Goal: Task Accomplishment & Management: Manage account settings

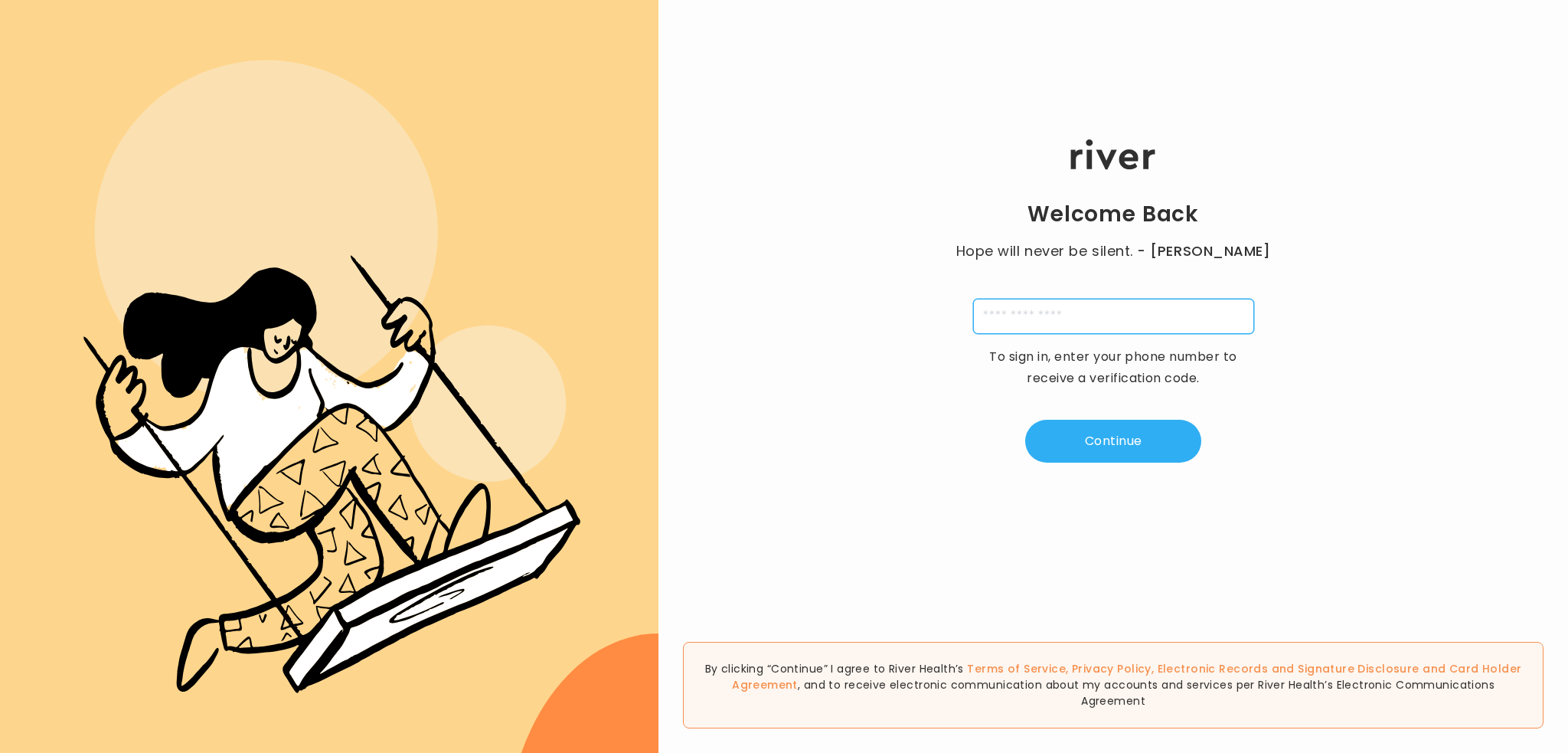
click at [1094, 303] on input "tel" at bounding box center [1113, 317] width 281 height 35
type input "**********"
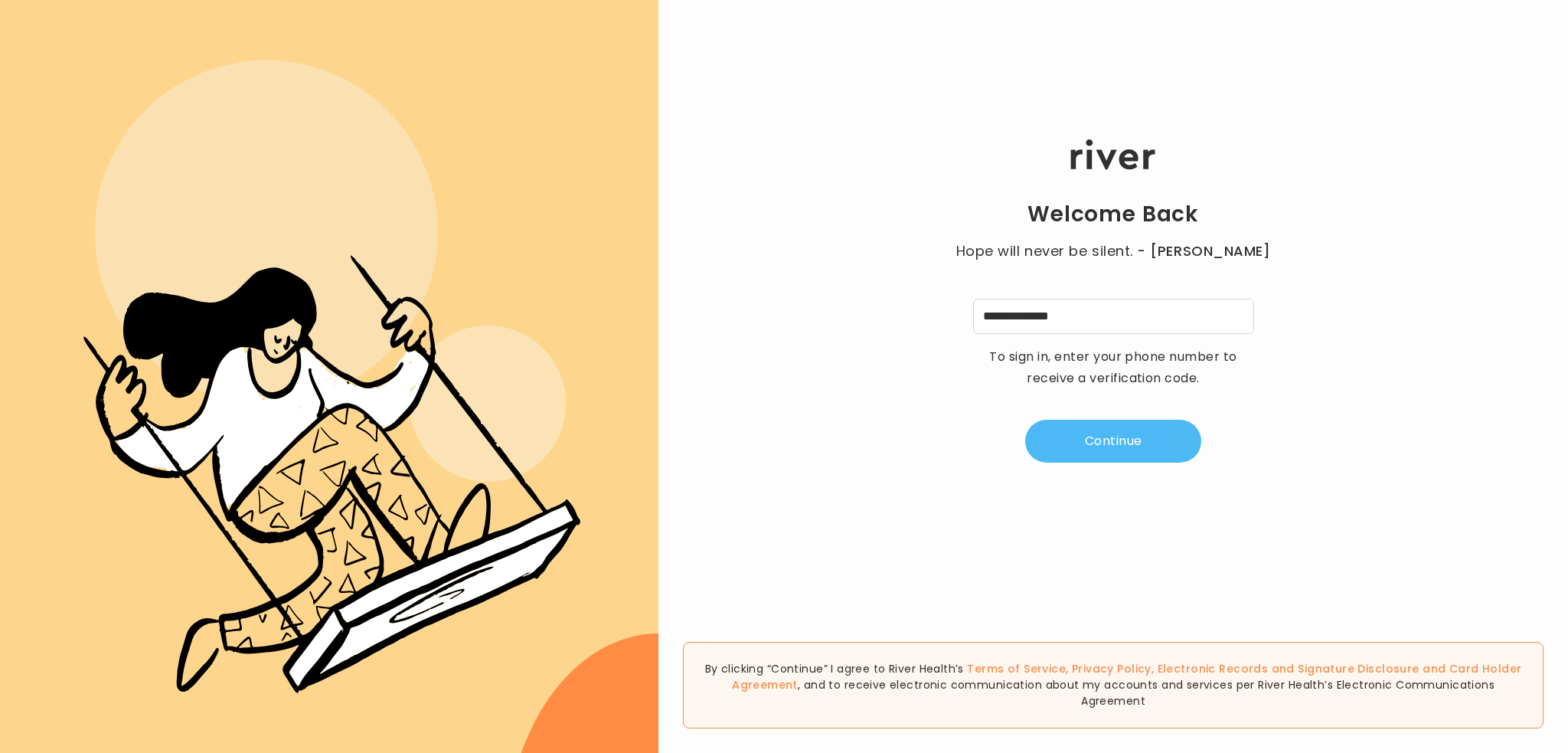
click at [1121, 435] on button "Continue" at bounding box center [1113, 441] width 176 height 43
click at [1044, 309] on input "tel" at bounding box center [1038, 317] width 35 height 35
type input "*"
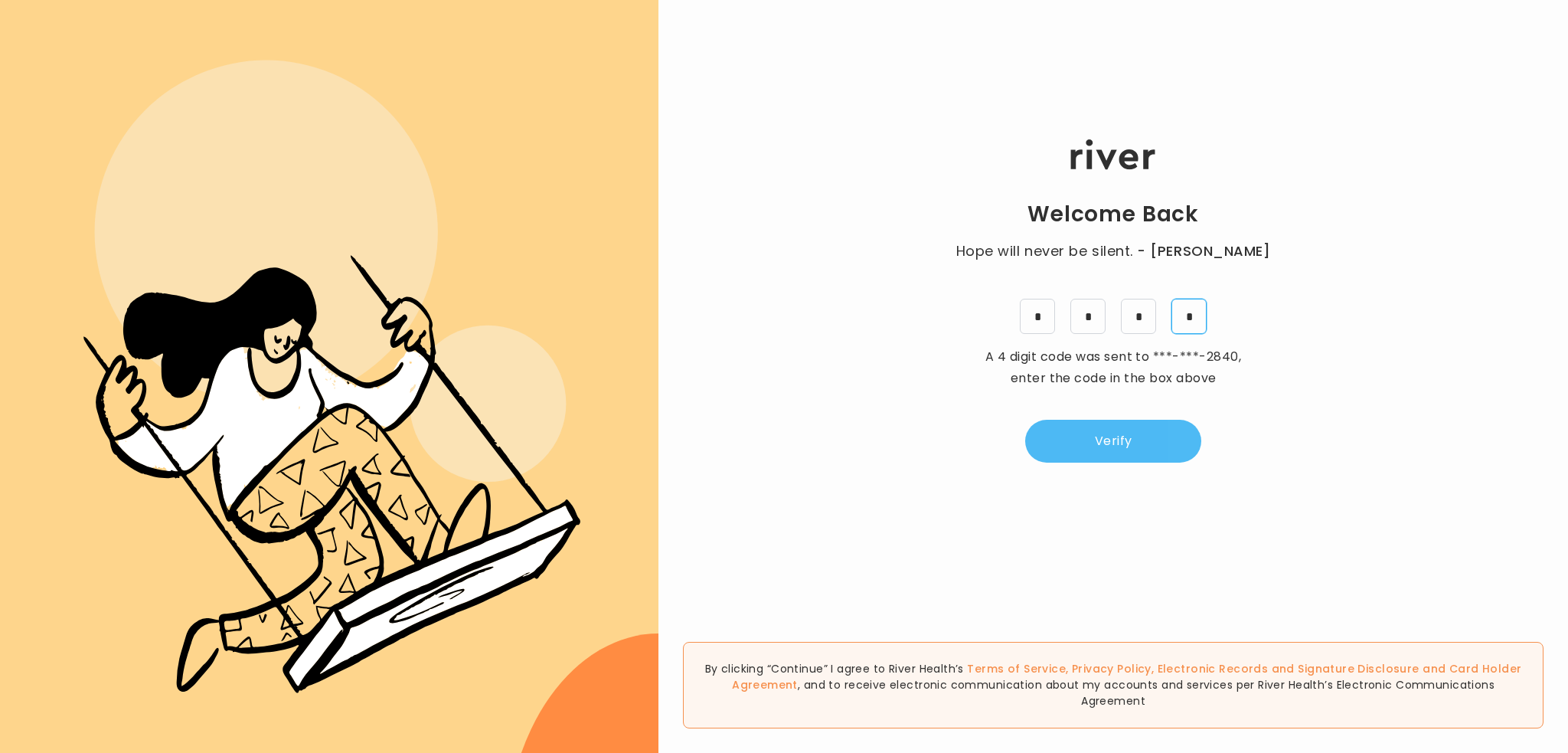
type input "*"
click at [1048, 429] on button "Verify" at bounding box center [1113, 441] width 176 height 43
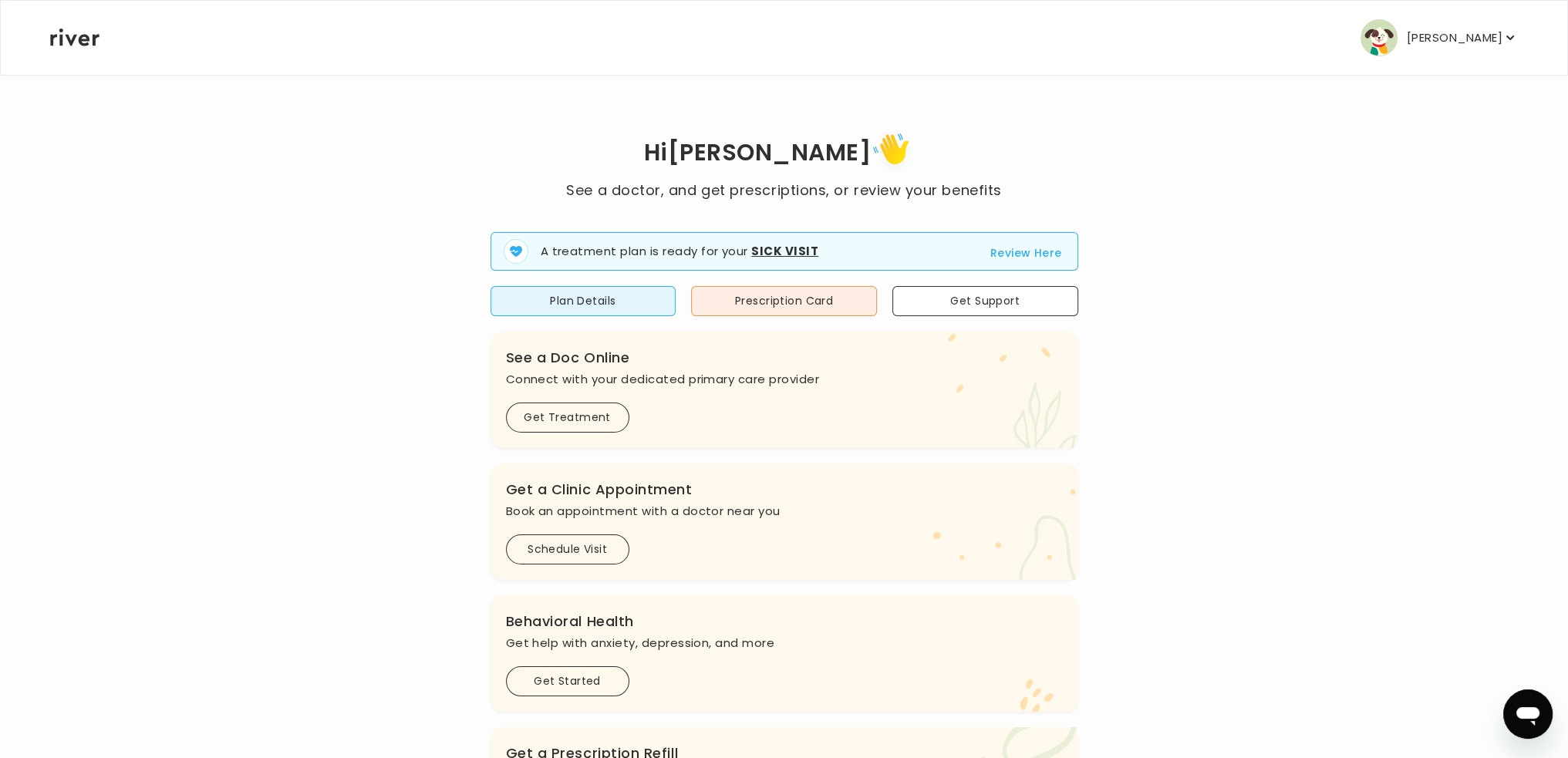
click at [1446, 40] on p "[PERSON_NAME]" at bounding box center [1454, 37] width 95 height 21
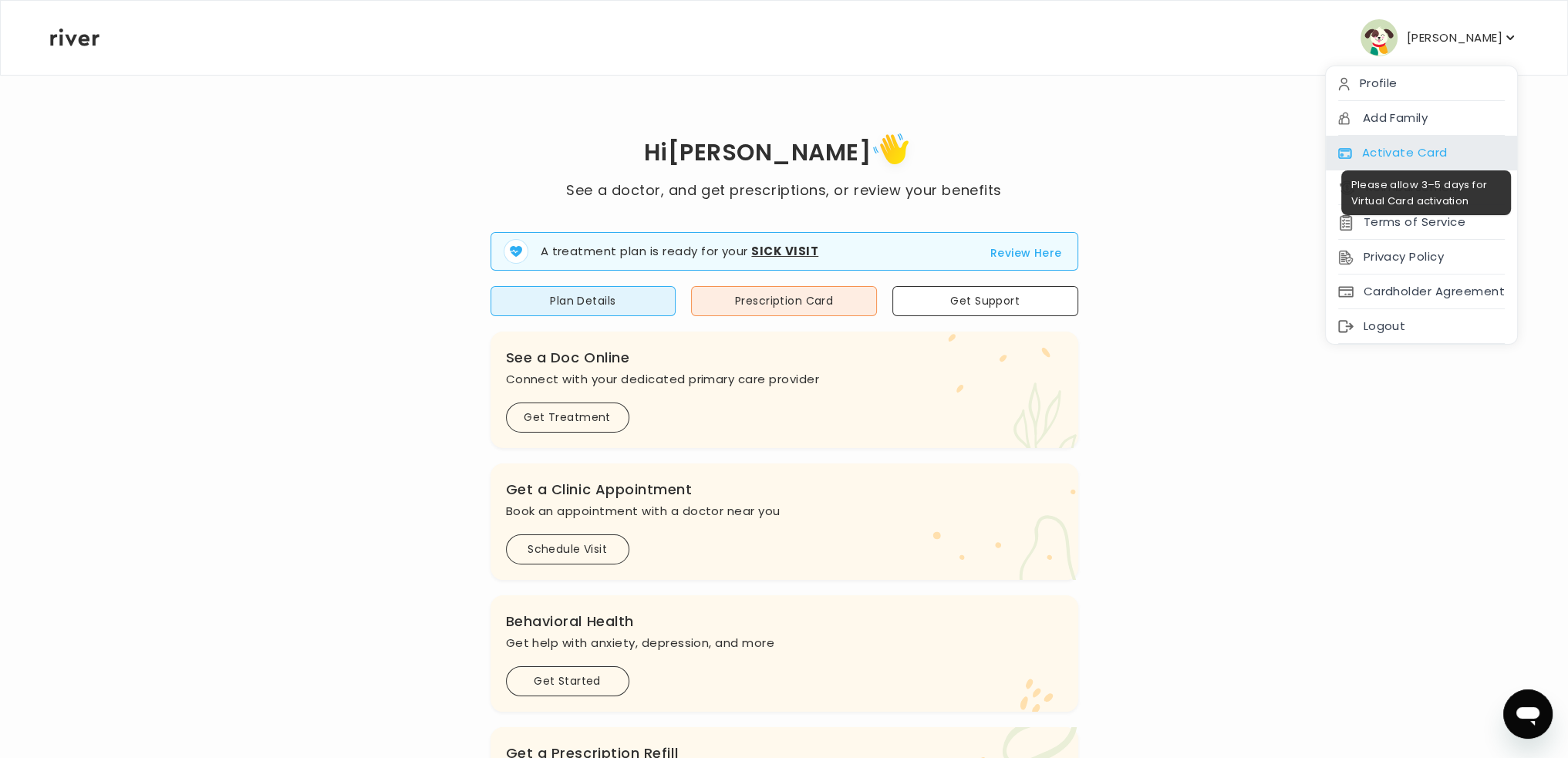
click at [1395, 151] on div "Activate Card" at bounding box center [1421, 152] width 192 height 35
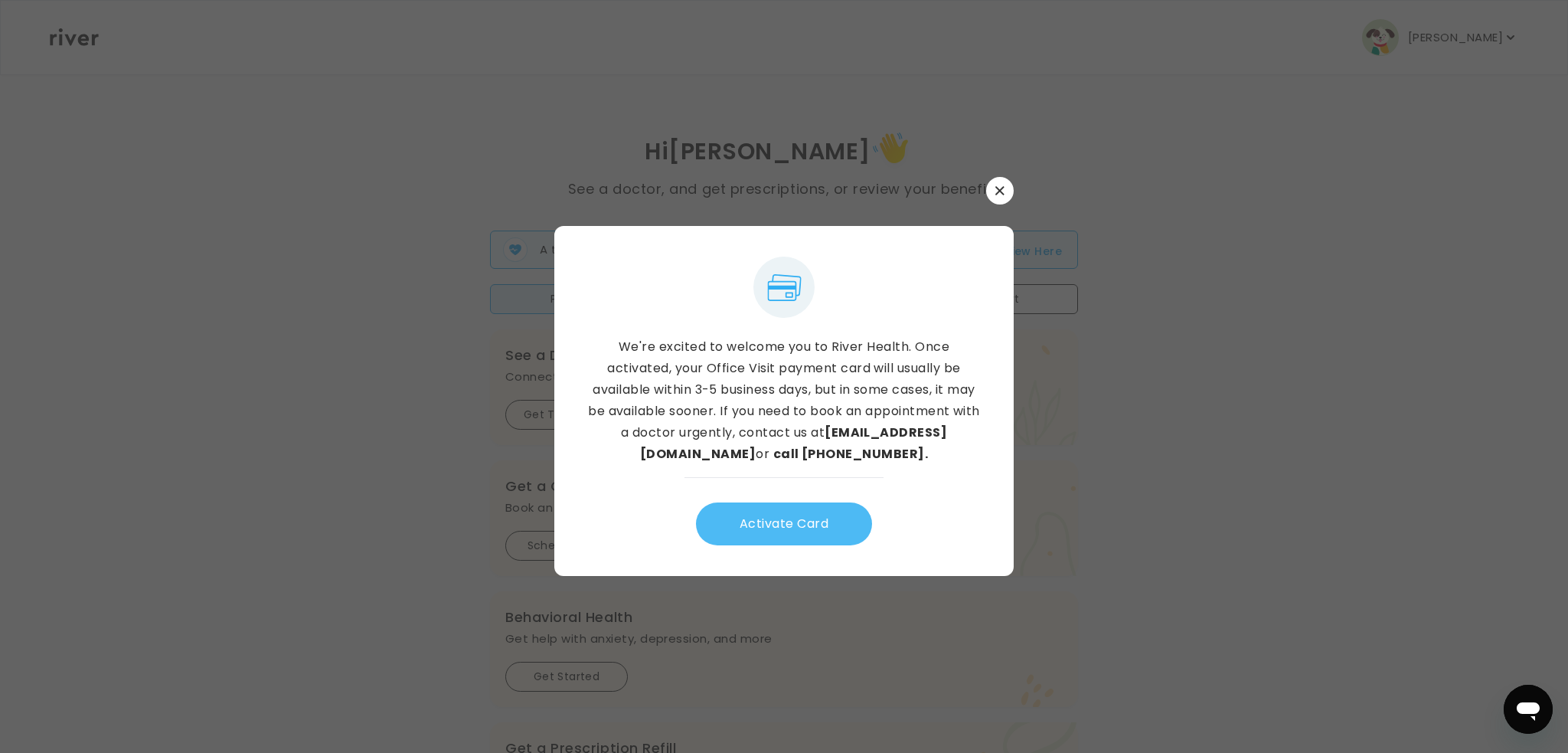
click at [784, 526] on button "Activate Card" at bounding box center [784, 524] width 176 height 43
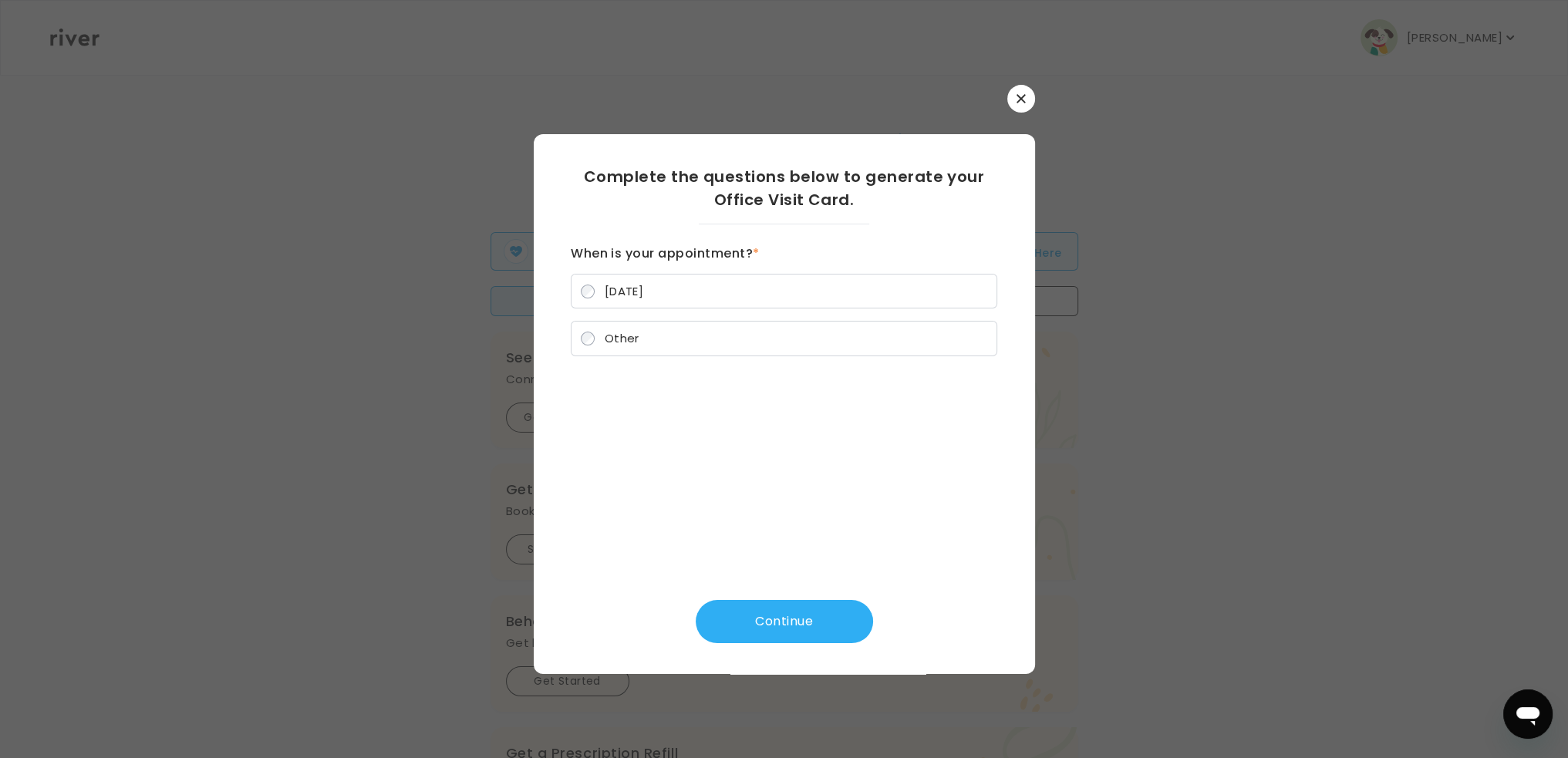
click at [1026, 95] on button "button" at bounding box center [1021, 99] width 28 height 28
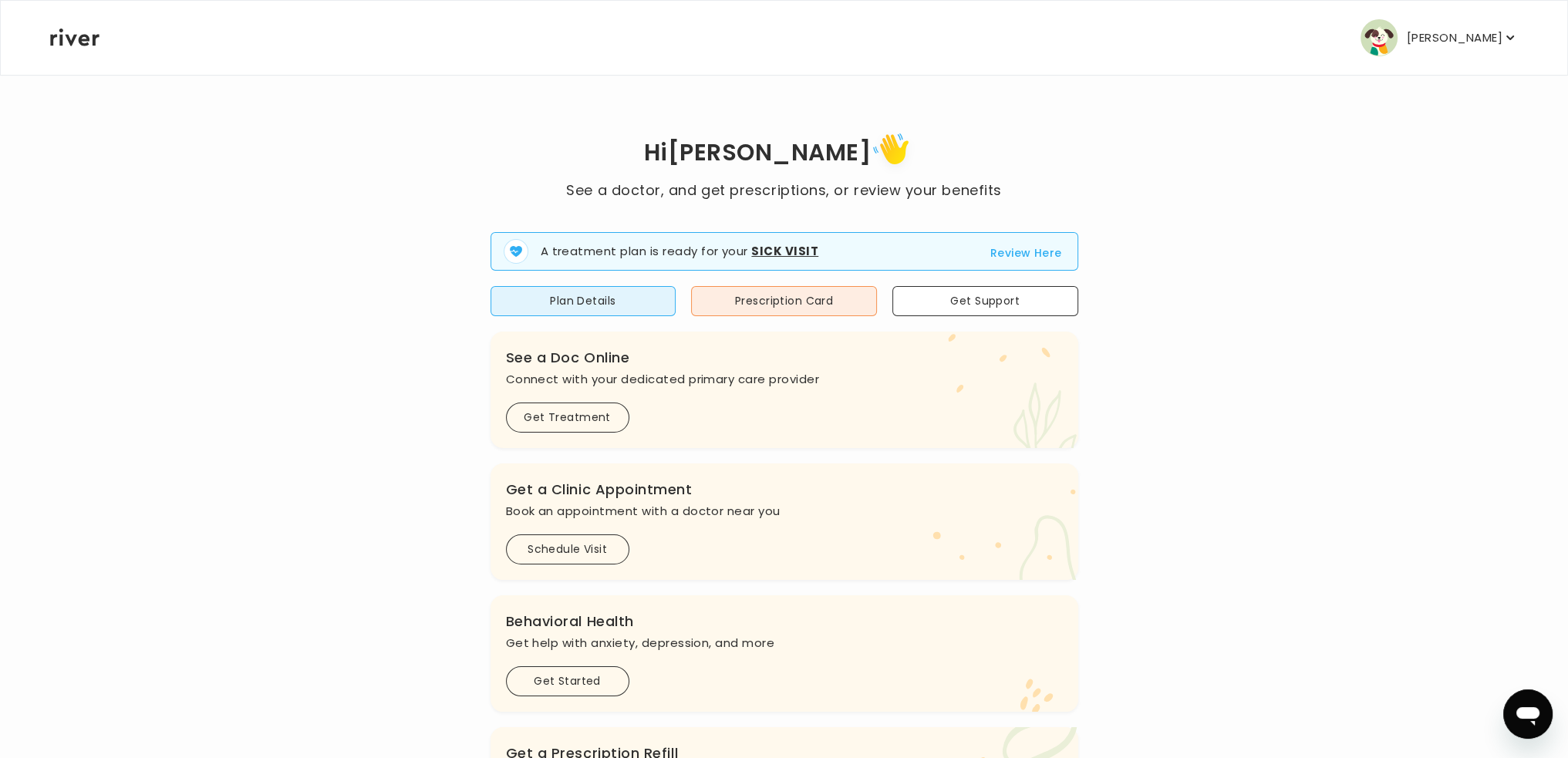
click at [778, 253] on strong "Sick Visit" at bounding box center [784, 250] width 67 height 16
click at [1042, 247] on button "Review Here" at bounding box center [1026, 253] width 72 height 19
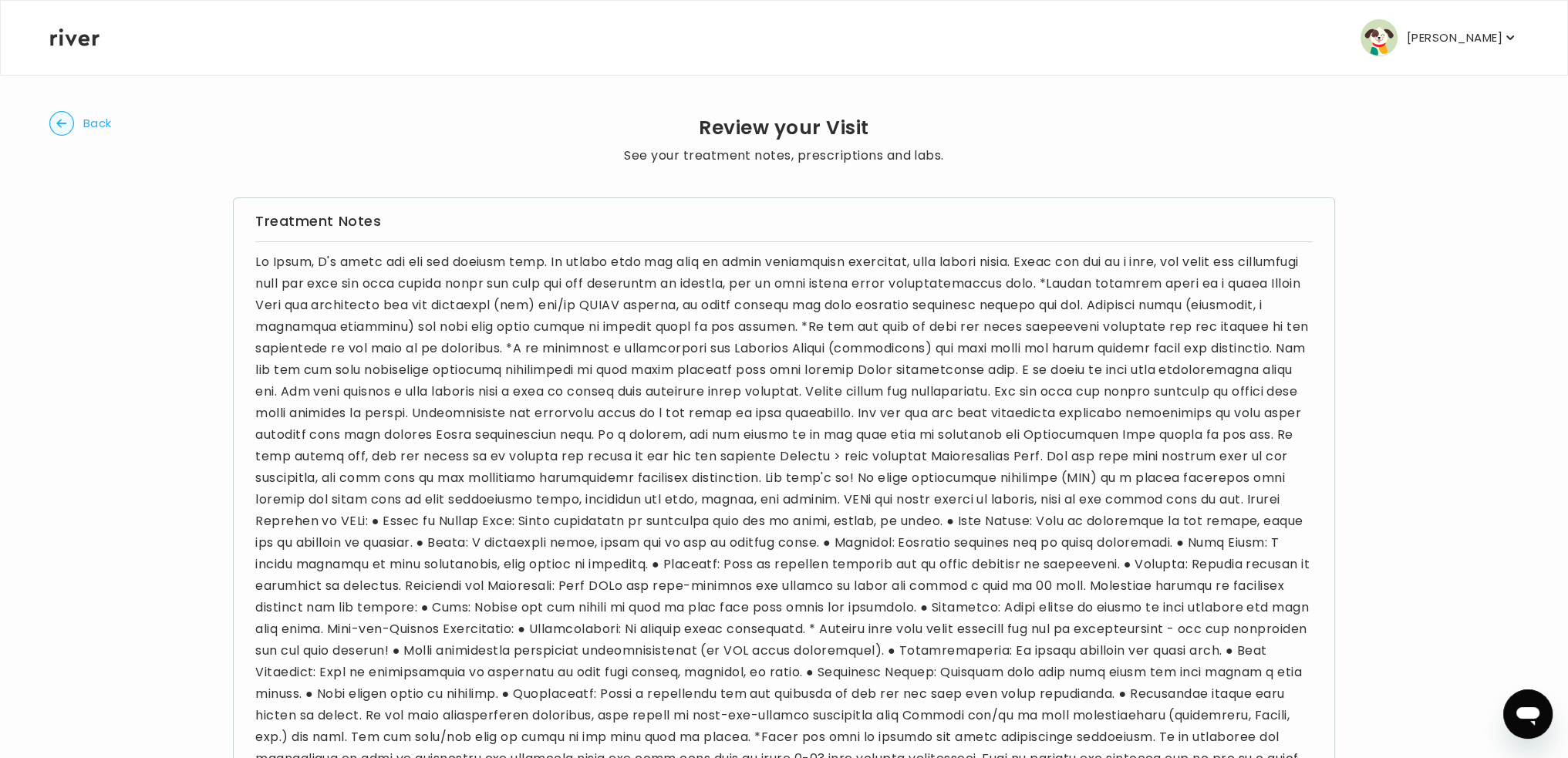
click at [1452, 32] on p "[PERSON_NAME]" at bounding box center [1454, 37] width 95 height 21
click at [1450, 33] on p "[PERSON_NAME]" at bounding box center [1454, 37] width 95 height 21
click at [88, 122] on span "Back" at bounding box center [97, 122] width 29 height 21
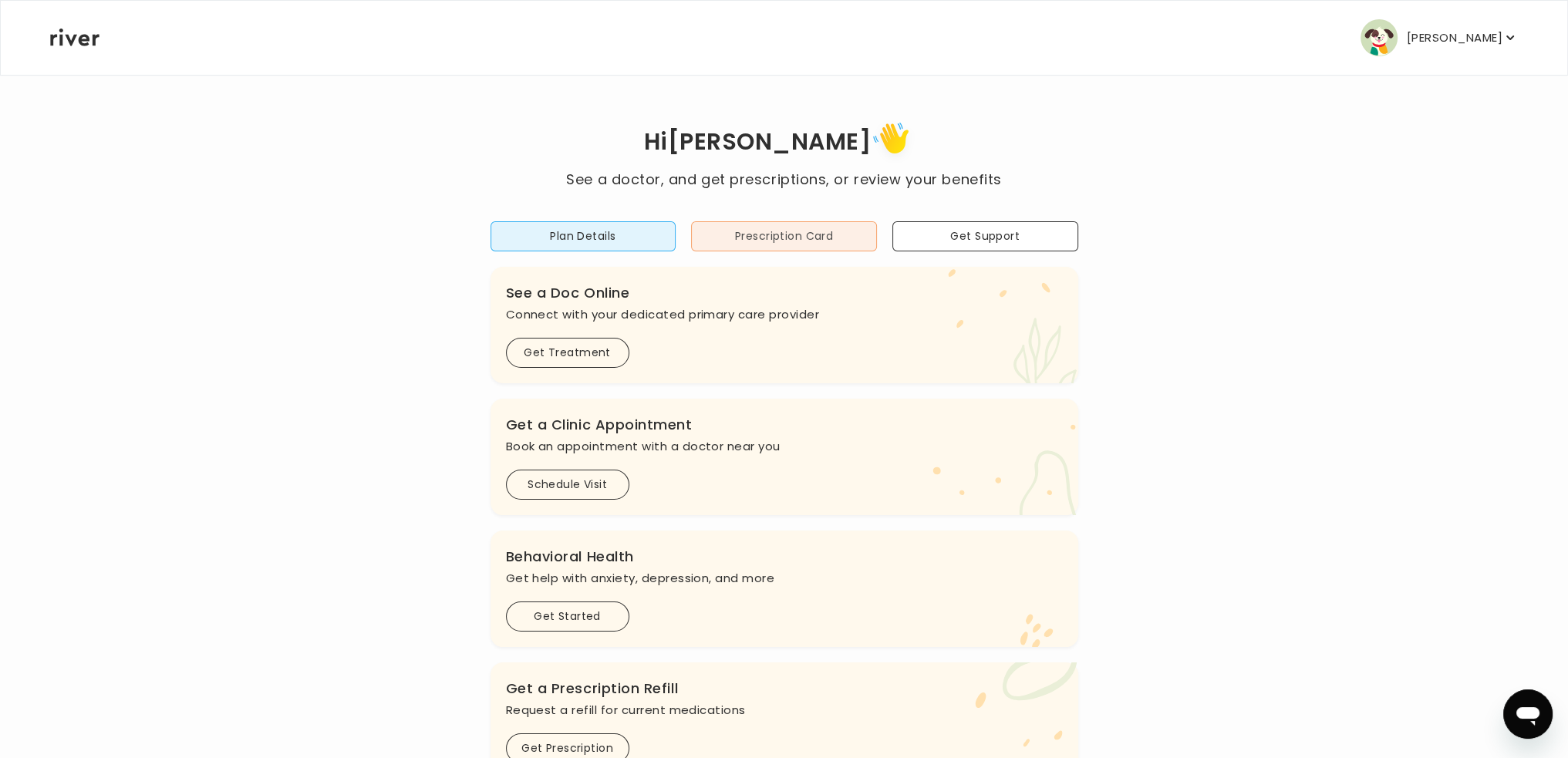
click at [793, 233] on button "Prescription Card" at bounding box center [784, 236] width 186 height 30
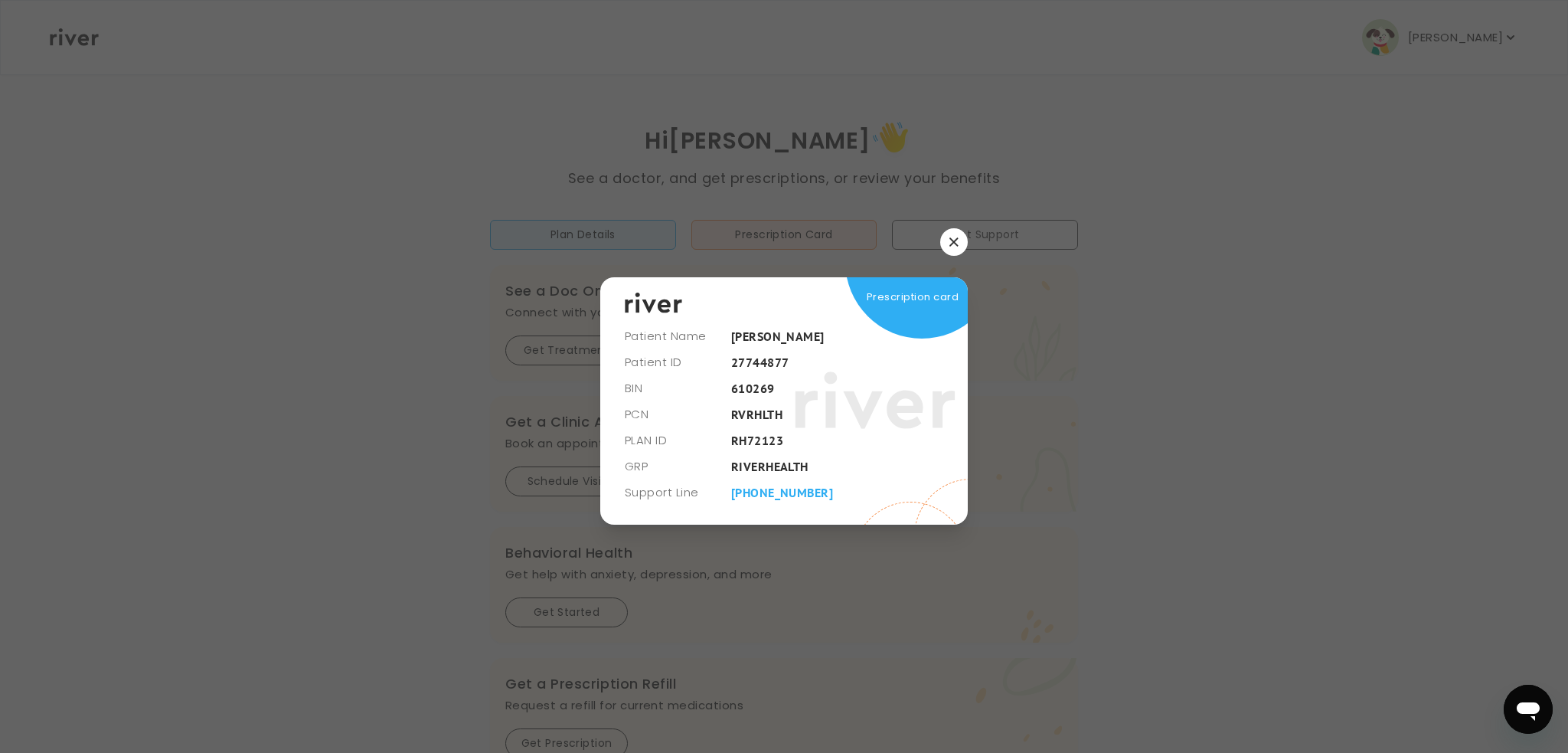
click at [952, 244] on icon "button" at bounding box center [954, 242] width 9 height 9
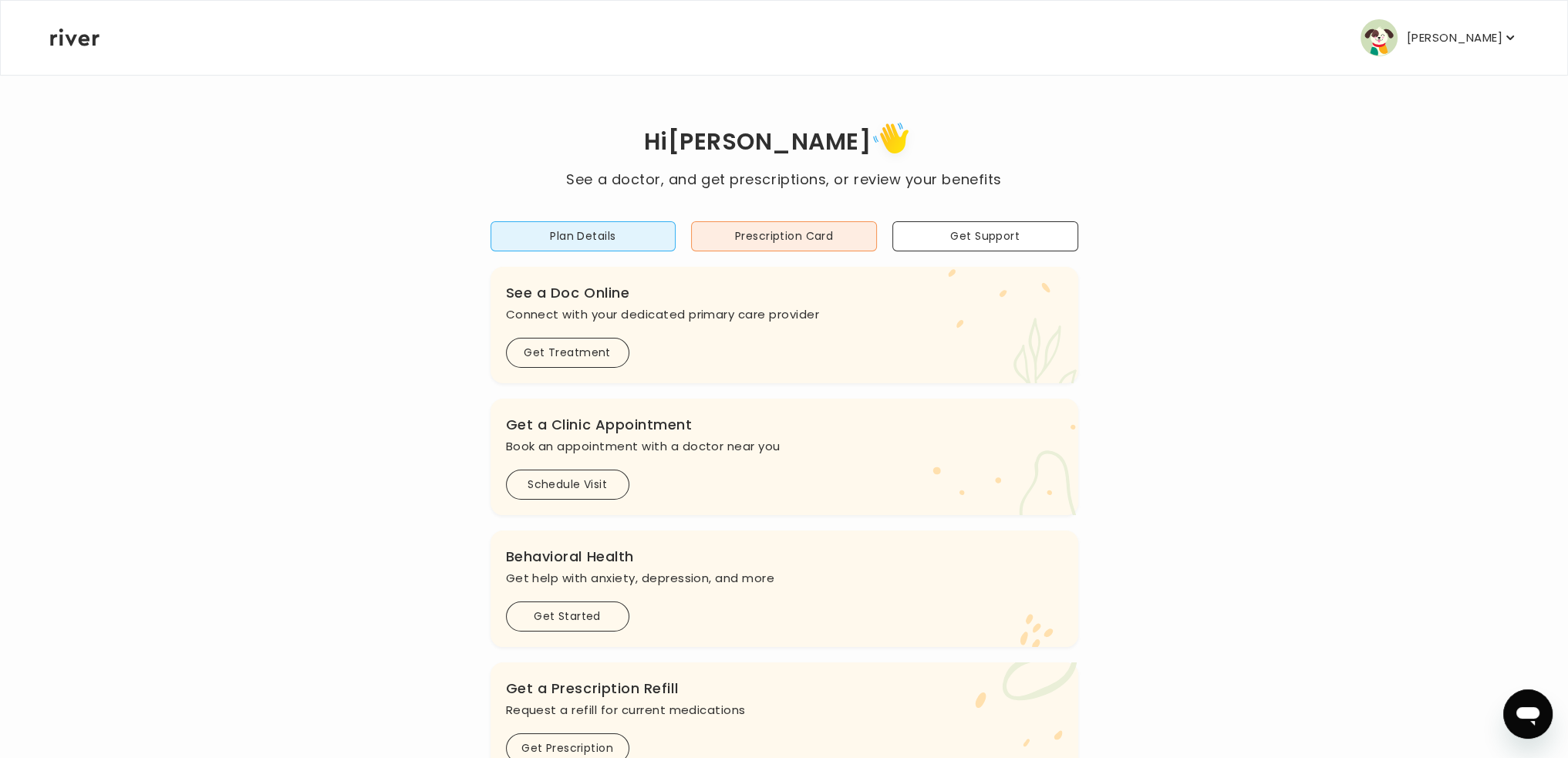
click at [1480, 33] on p "[PERSON_NAME]" at bounding box center [1454, 37] width 95 height 21
click at [1200, 173] on div "Hi Scott See a doctor, and get prescriptions, or review your benefits Plan Deta…" at bounding box center [784, 513] width 1469 height 794
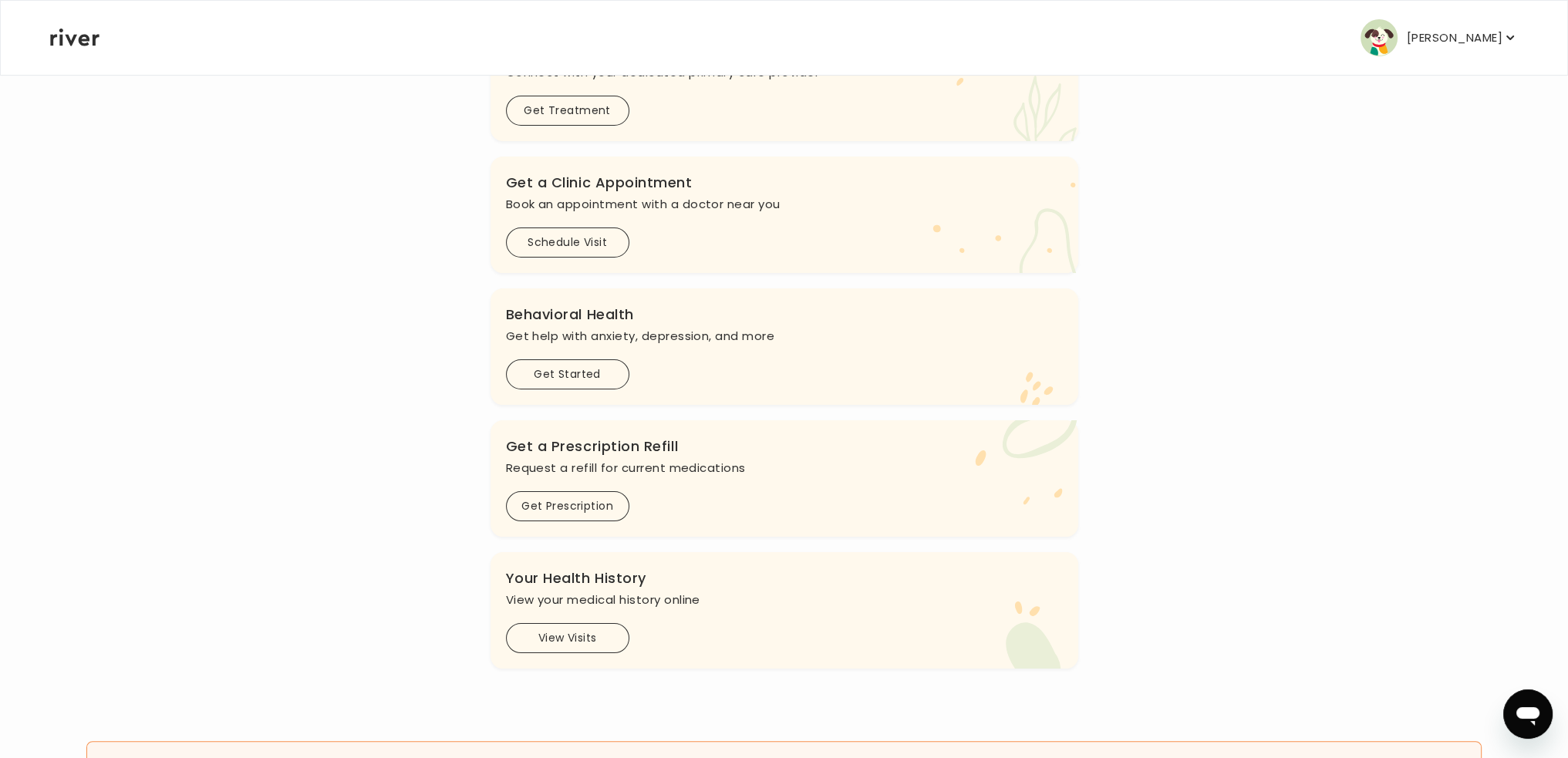
scroll to position [308, 0]
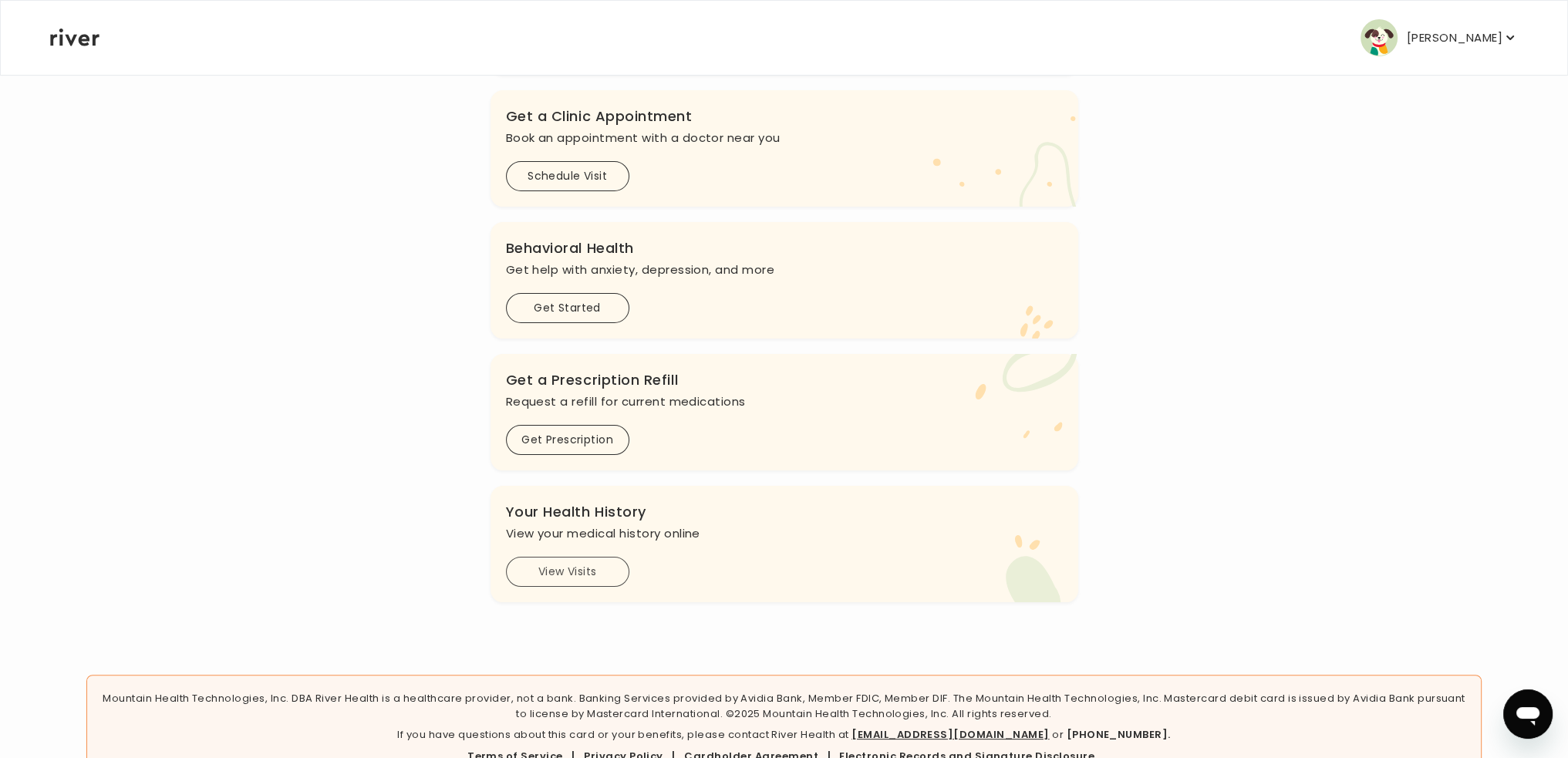
click at [554, 563] on button "View Visits" at bounding box center [568, 571] width 123 height 30
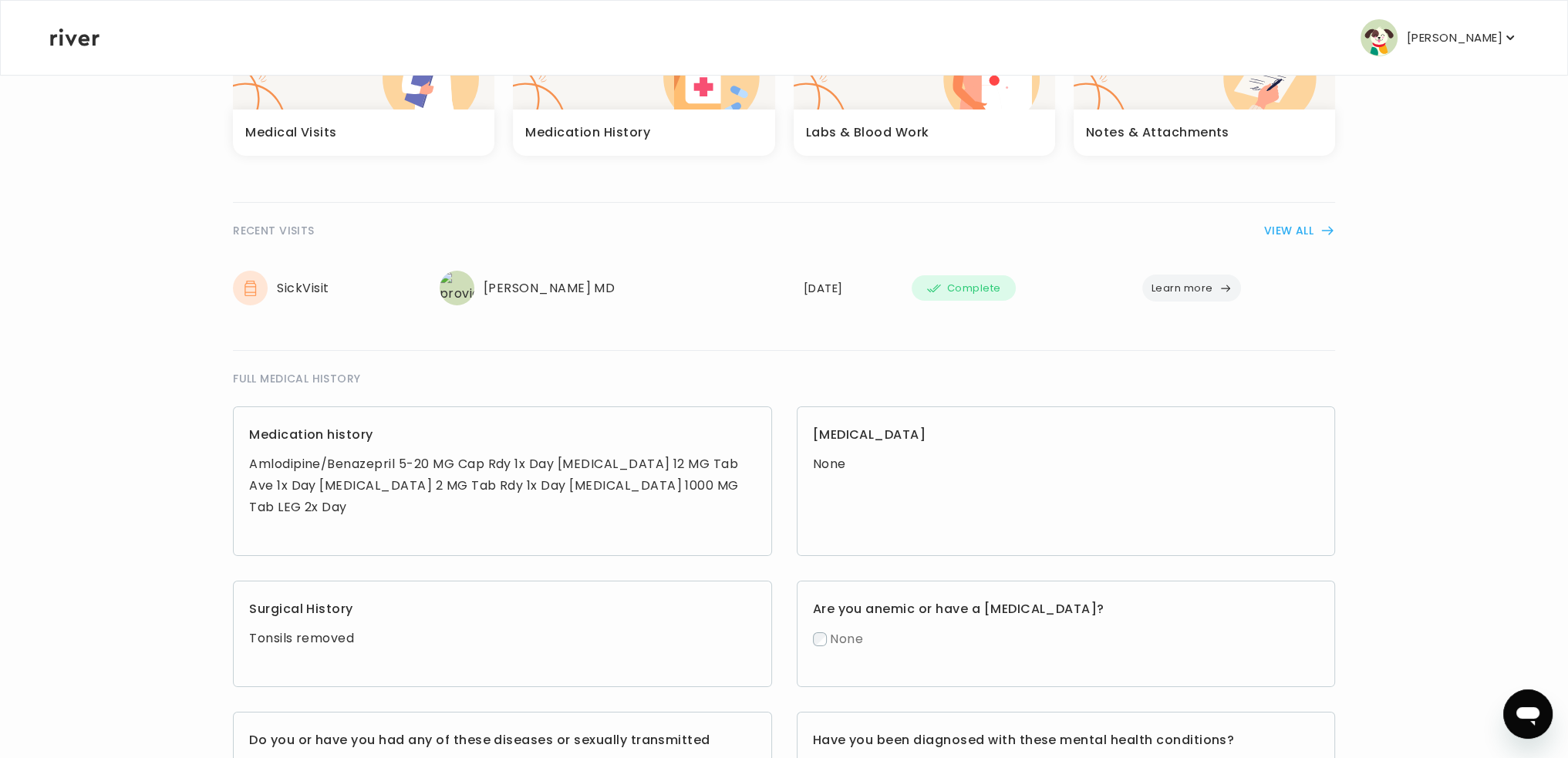
scroll to position [231, 0]
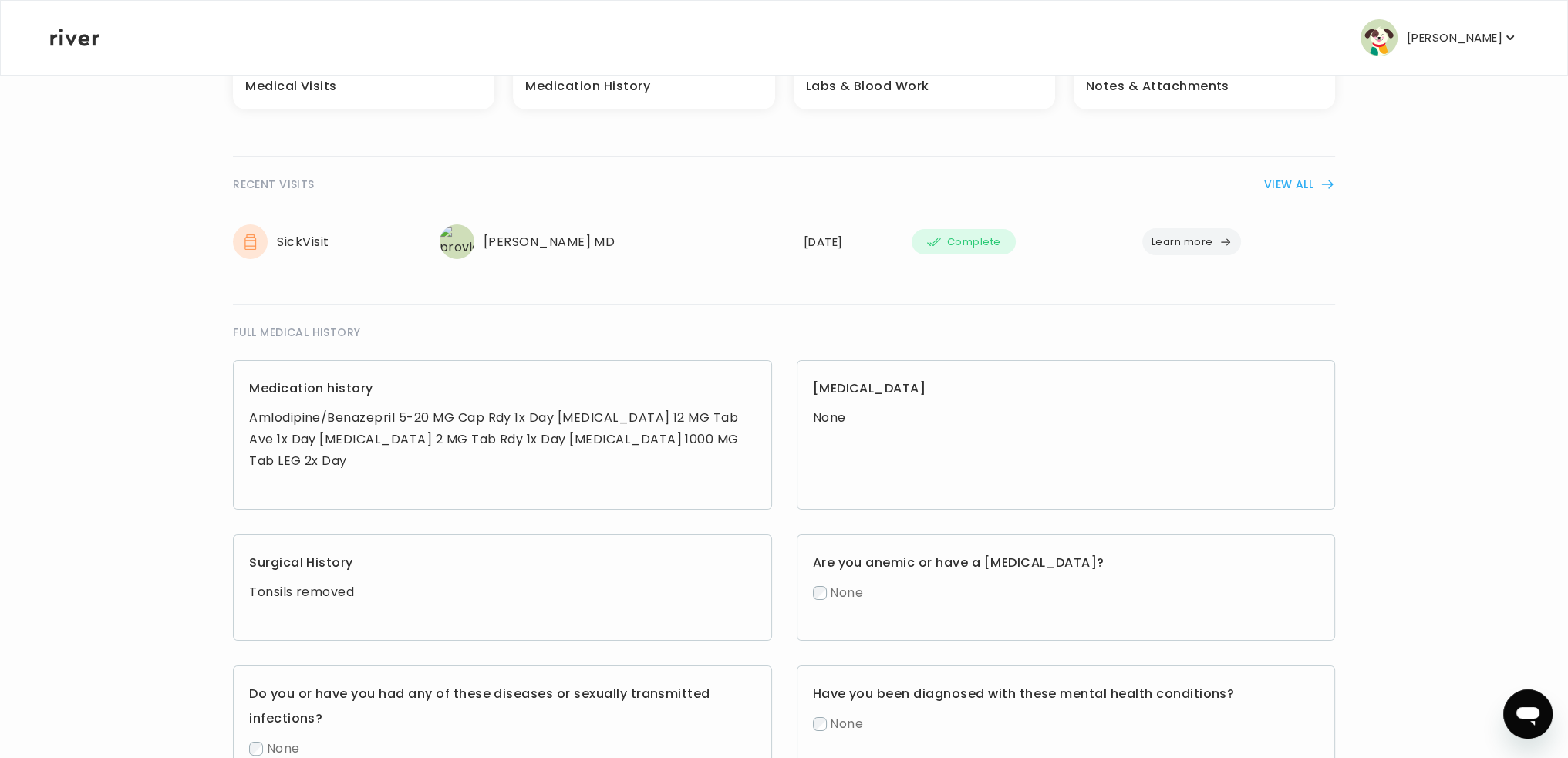
click at [1172, 240] on button "Learn more" at bounding box center [1192, 241] width 99 height 27
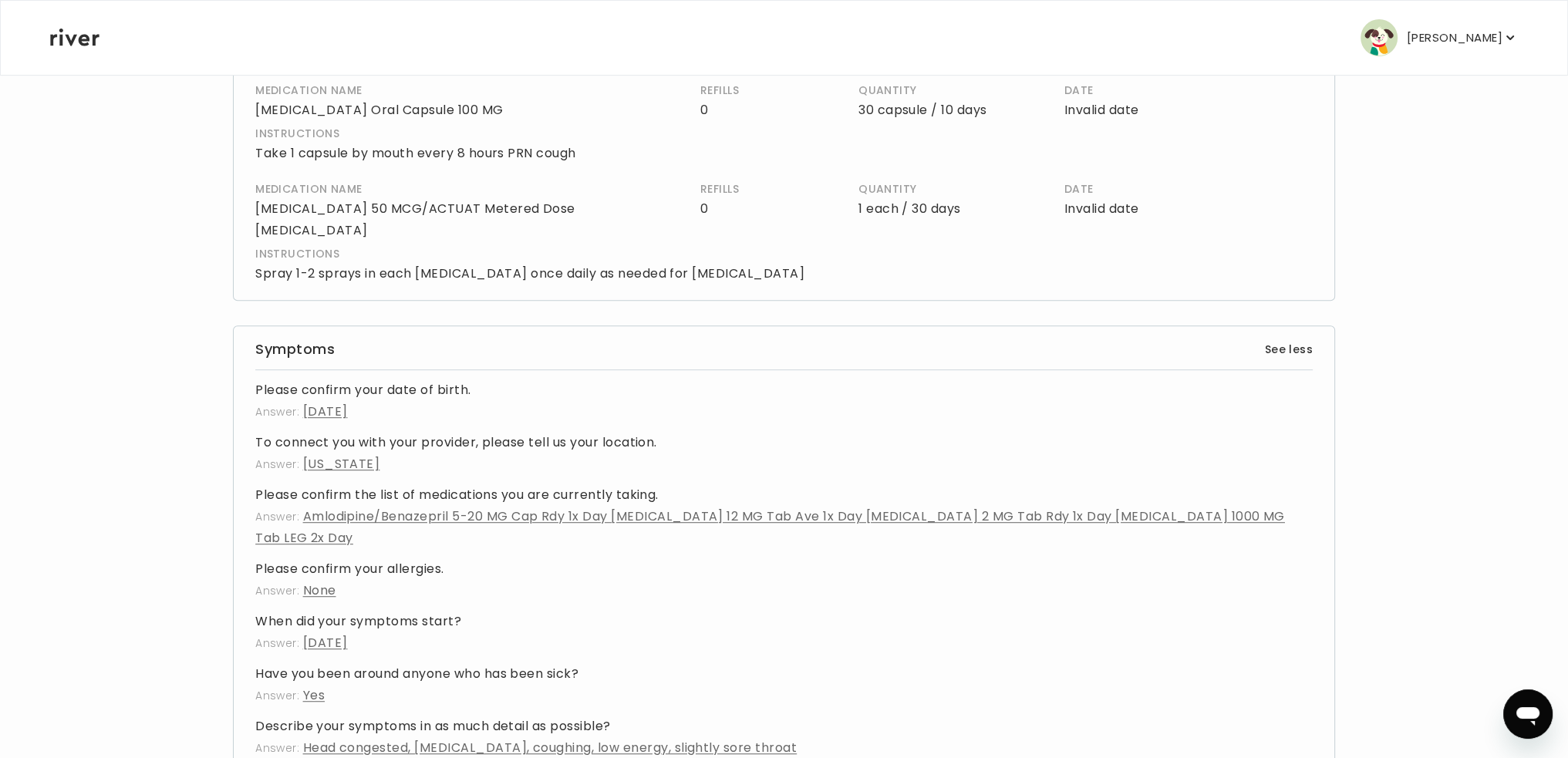
scroll to position [836, 0]
